Goal: Information Seeking & Learning: Learn about a topic

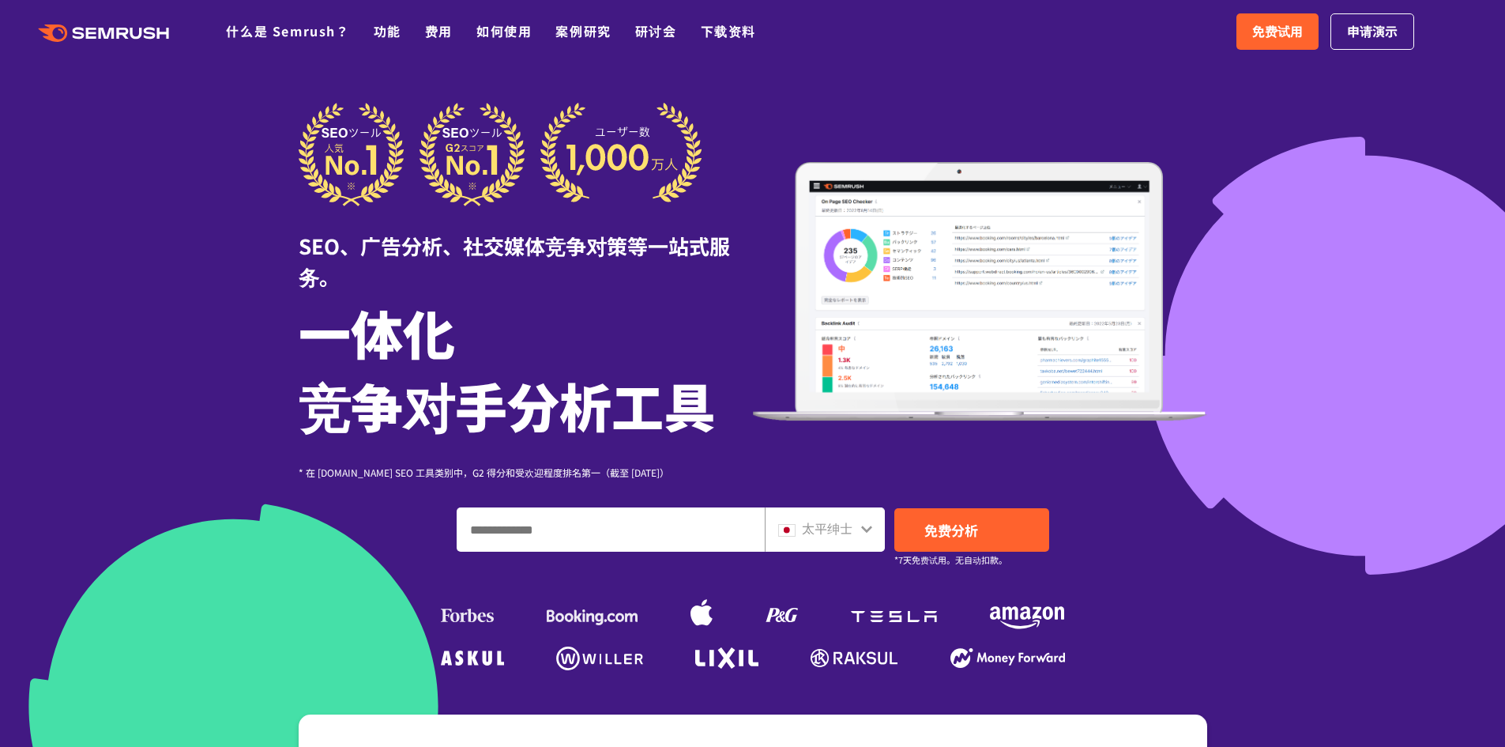
click at [861, 528] on icon at bounding box center [866, 528] width 13 height 13
click at [863, 532] on icon at bounding box center [866, 528] width 13 height 13
click at [866, 525] on icon at bounding box center [866, 528] width 13 height 13
click at [866, 527] on icon at bounding box center [866, 528] width 13 height 13
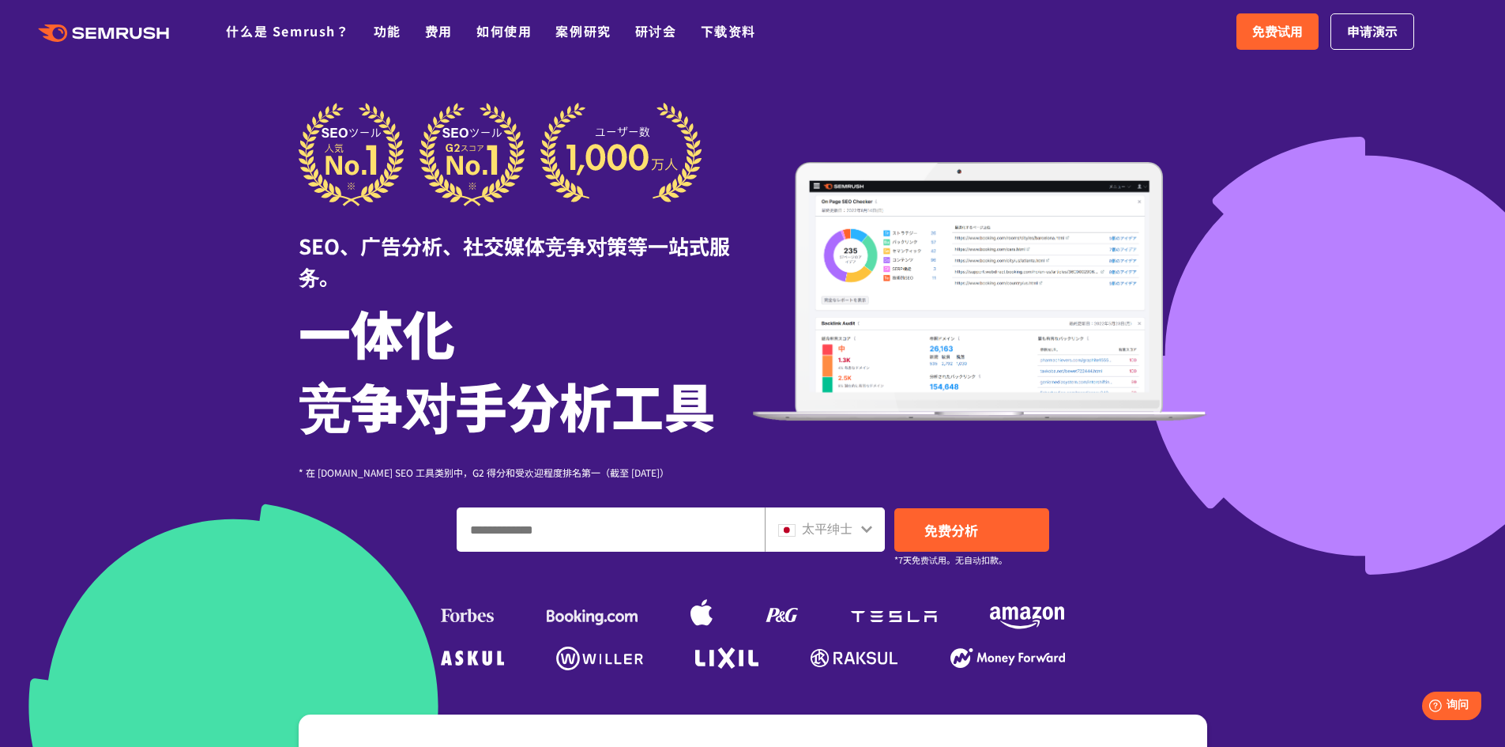
click at [684, 532] on input "输入域名、关键字或 URL" at bounding box center [610, 529] width 307 height 43
type input "**********"
click at [979, 532] on link "免费分析" at bounding box center [971, 529] width 155 height 43
click at [1186, 675] on div at bounding box center [752, 456] width 1505 height 912
